Goal: Information Seeking & Learning: Learn about a topic

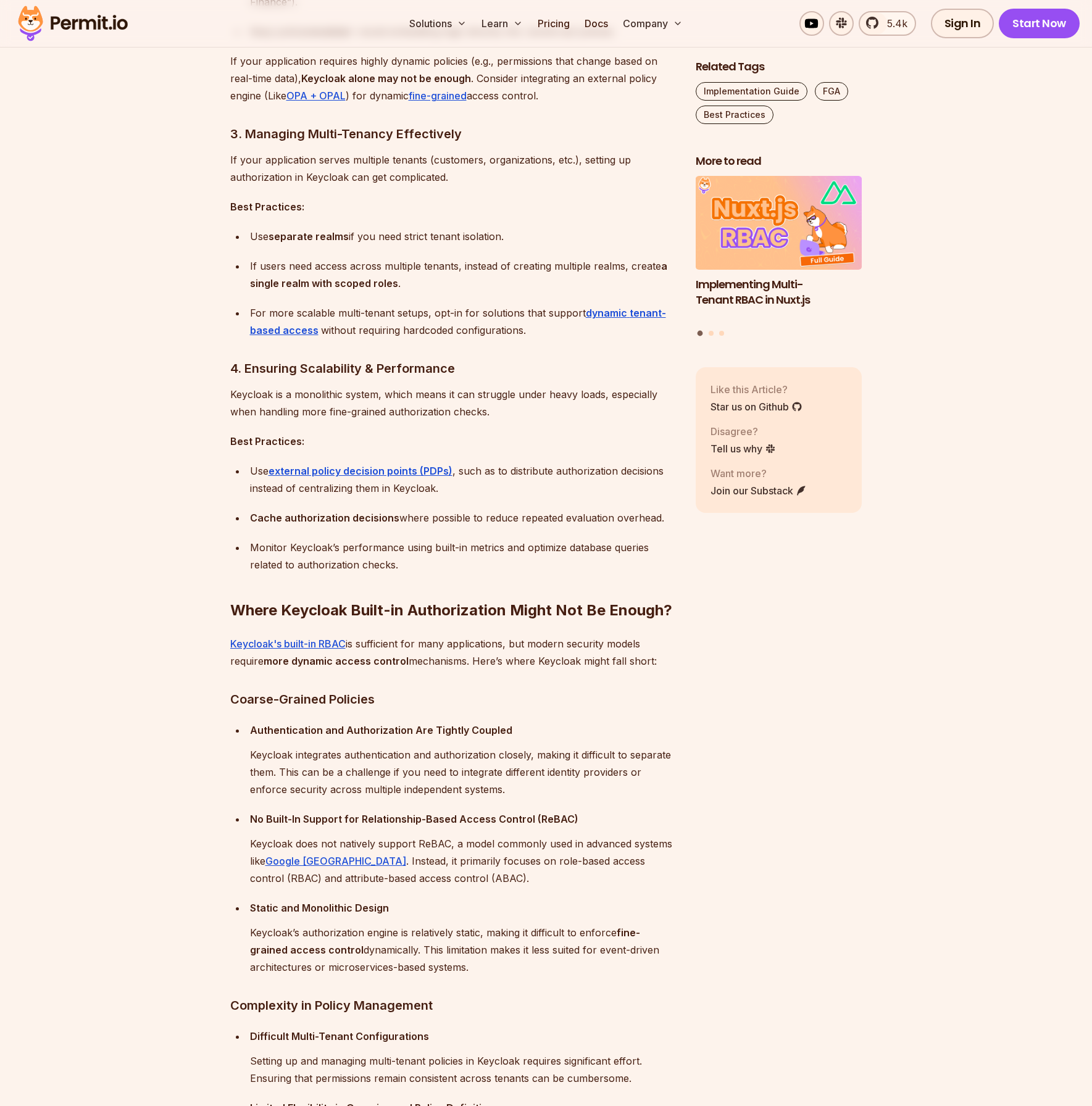
scroll to position [1790, 0]
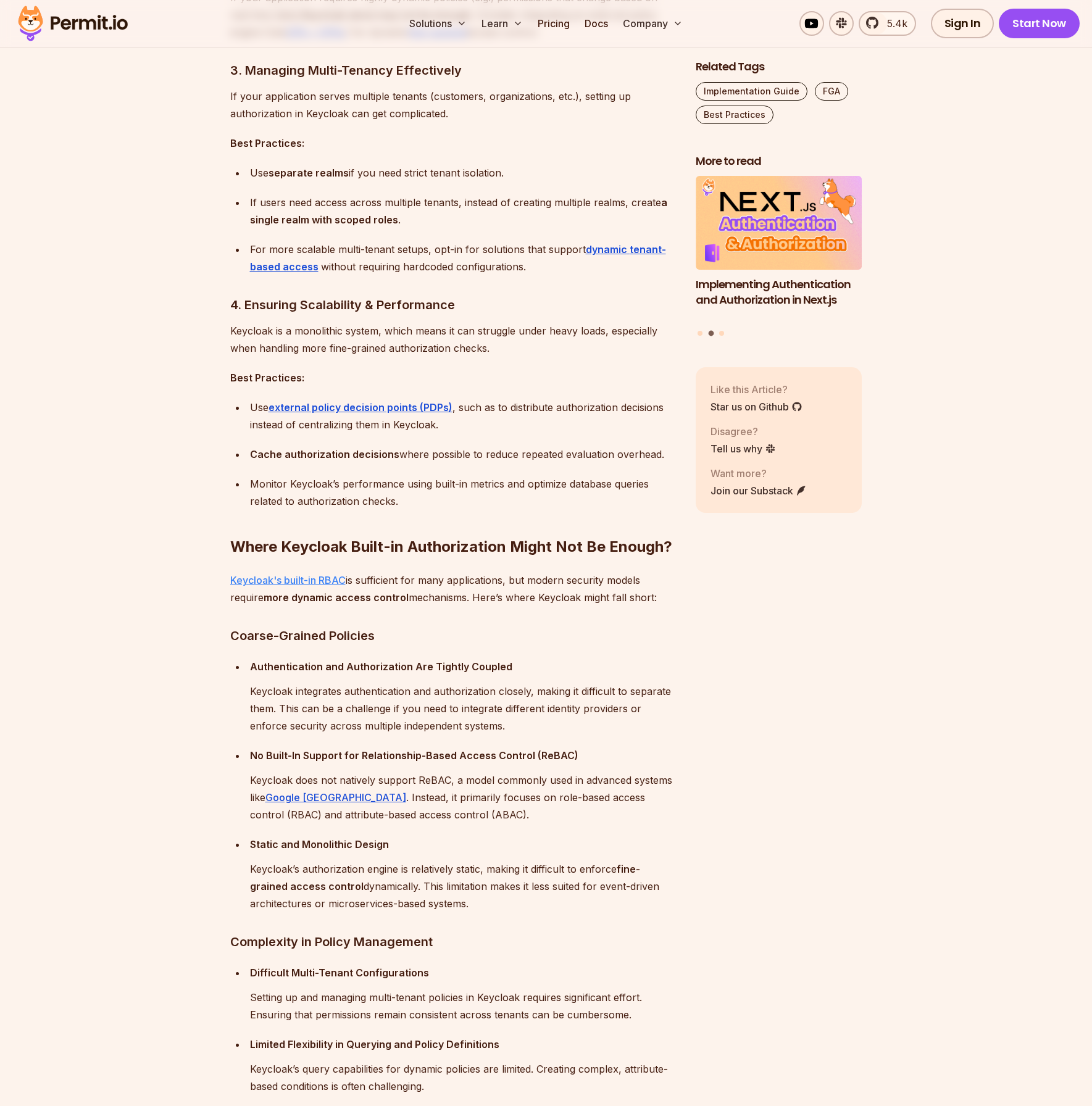
click at [323, 578] on link "Keycloak's built-in RBAC" at bounding box center [288, 580] width 115 height 12
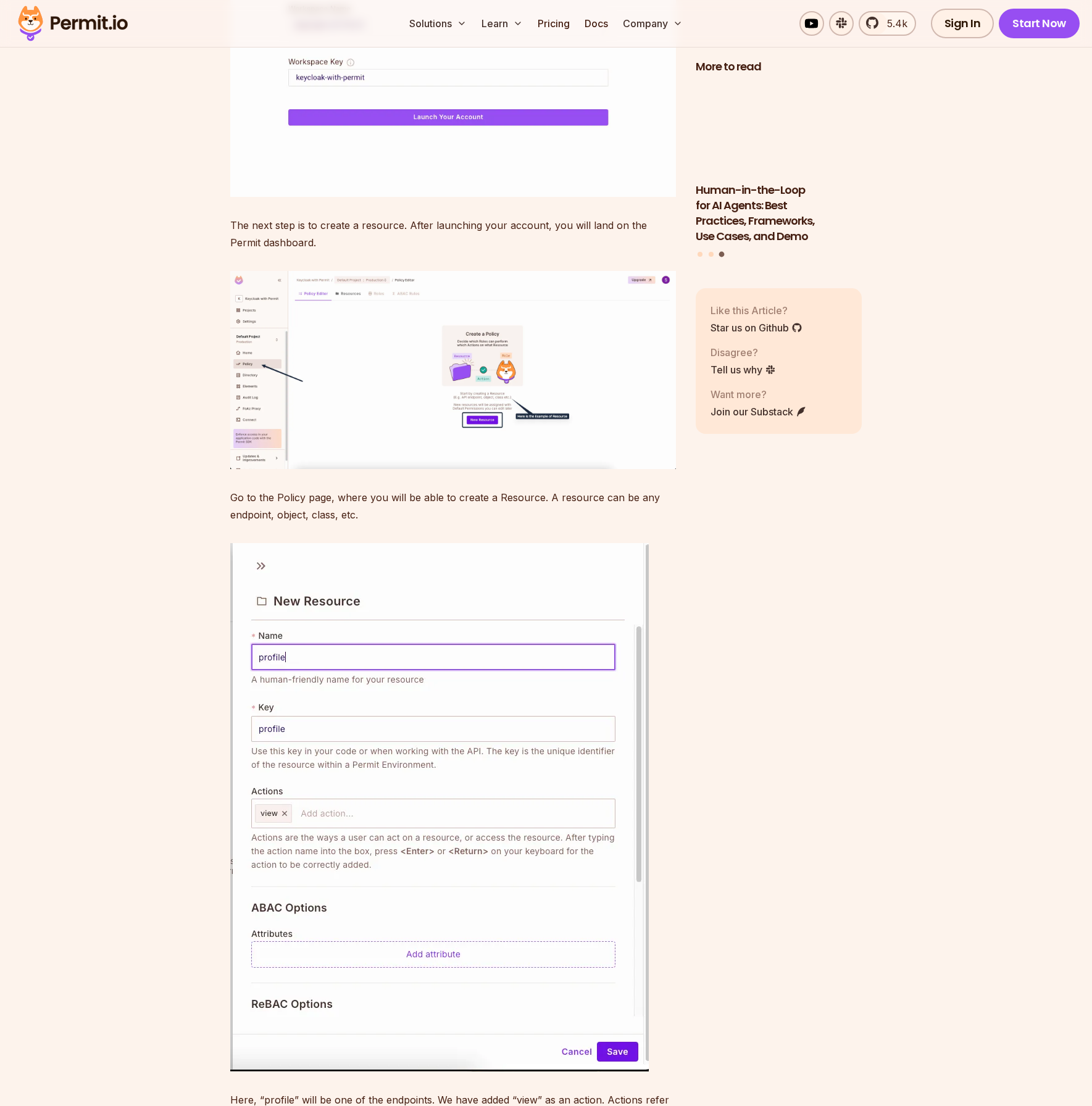
scroll to position [9258, 0]
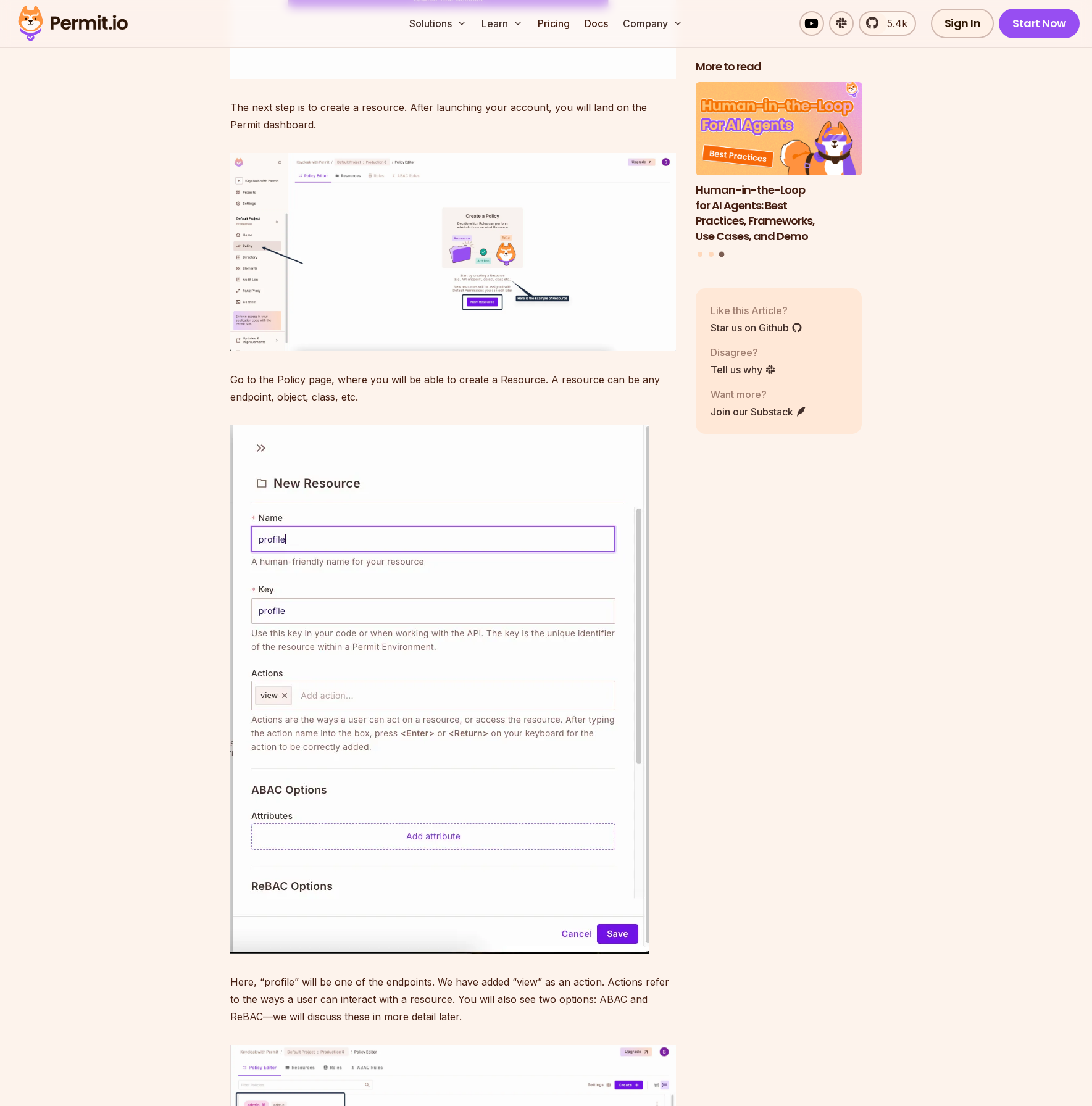
click at [95, 29] on img at bounding box center [73, 23] width 121 height 42
